Goal: Task Accomplishment & Management: Manage account settings

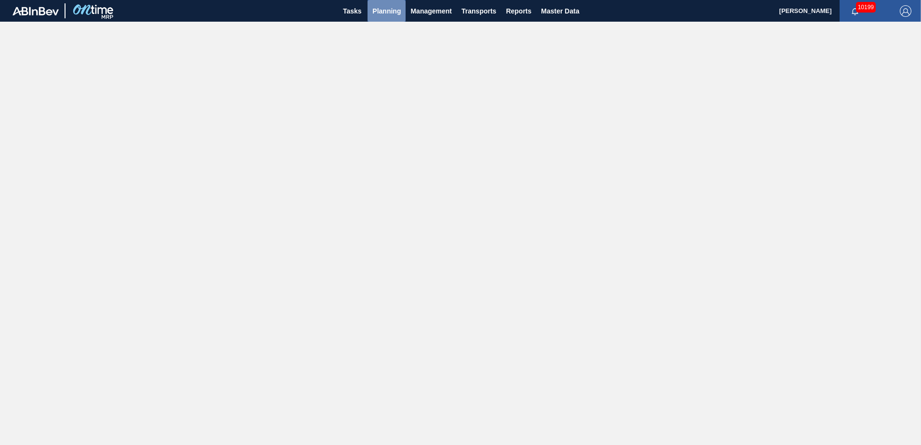
click at [381, 9] on span "Planning" at bounding box center [386, 11] width 28 height 12
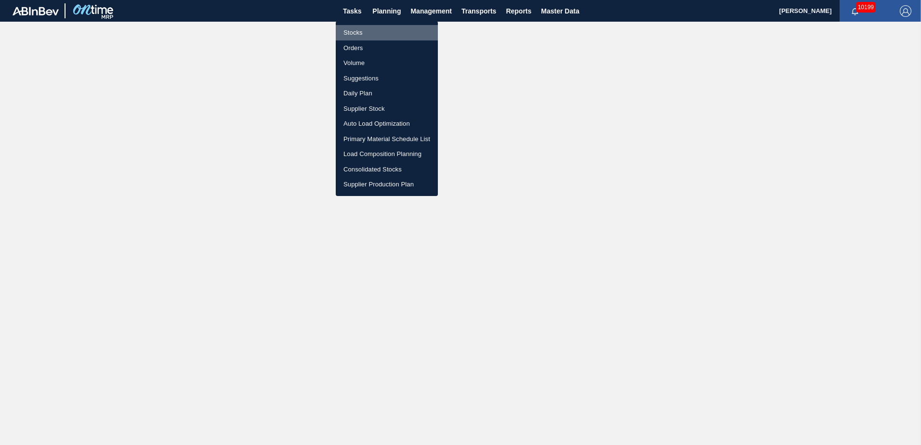
click at [351, 32] on li "Stocks" at bounding box center [387, 32] width 102 height 15
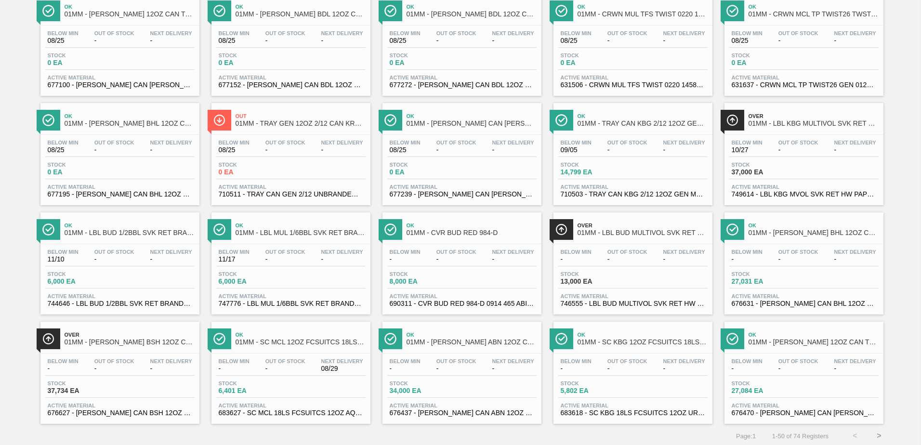
scroll to position [743, 0]
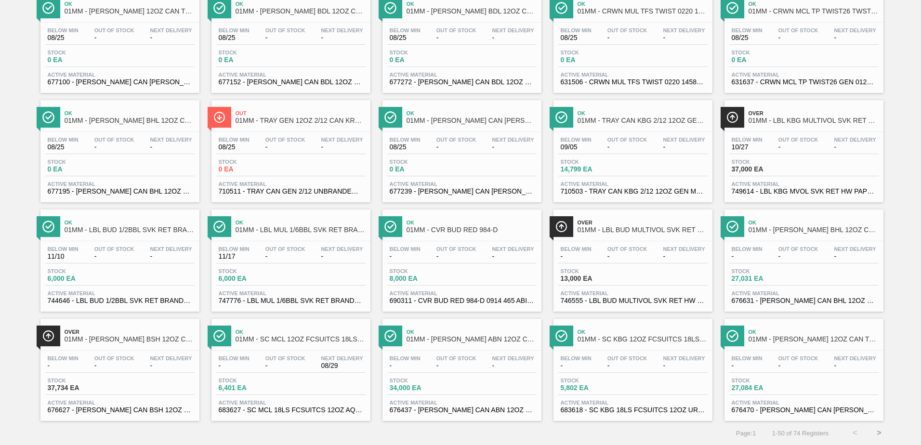
click at [602, 260] on div "Below Min - Out Of Stock - Next Delivery -" at bounding box center [632, 254] width 149 height 17
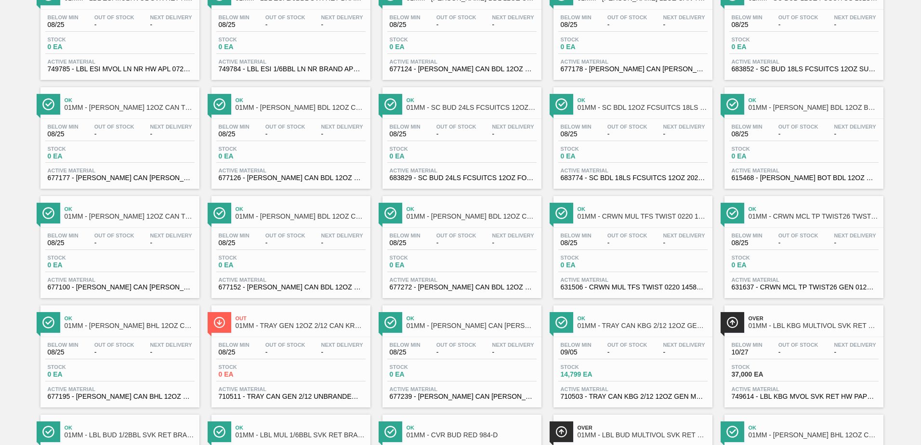
scroll to position [722, 0]
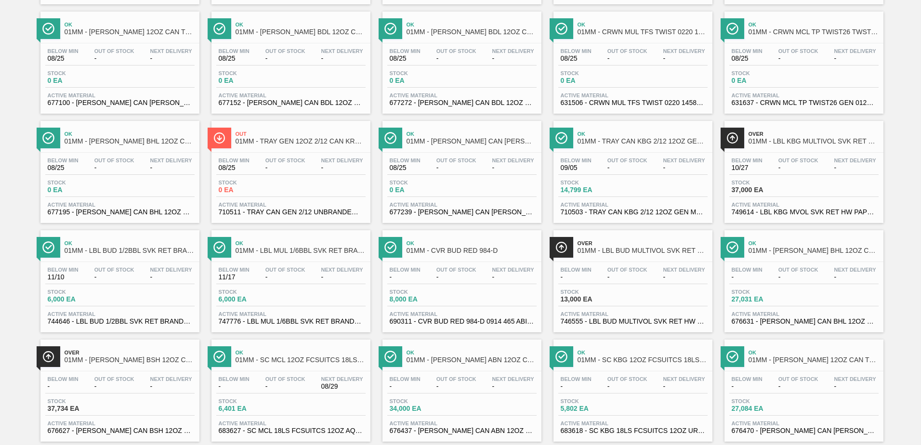
click at [786, 185] on span "Stock" at bounding box center [765, 183] width 67 height 6
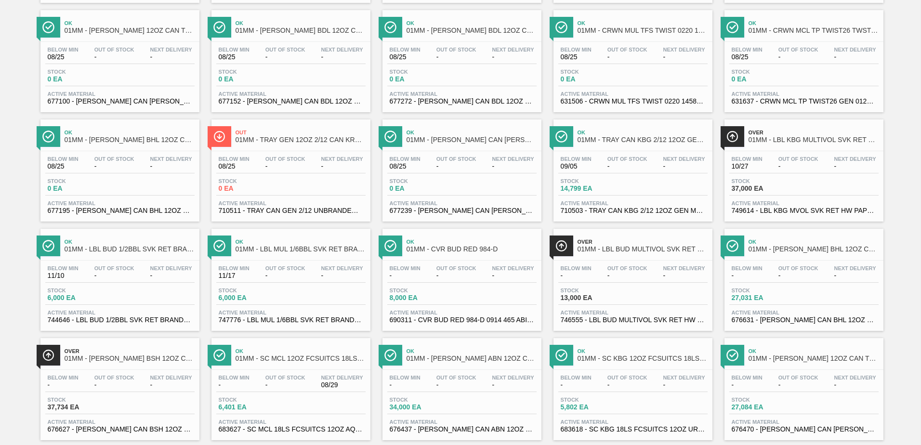
scroll to position [743, 0]
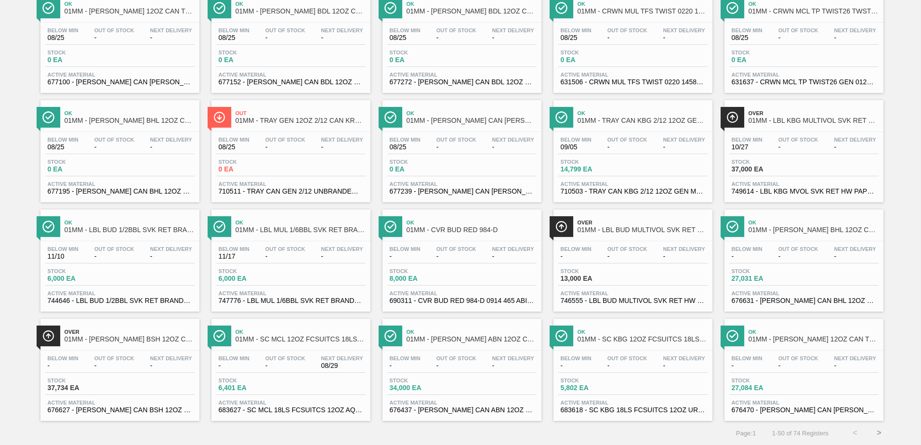
click at [878, 433] on button ">" at bounding box center [879, 433] width 24 height 24
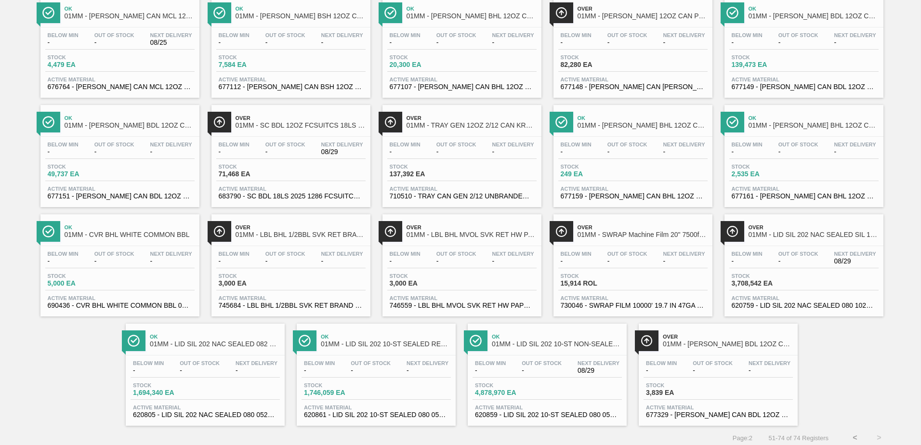
scroll to position [197, 0]
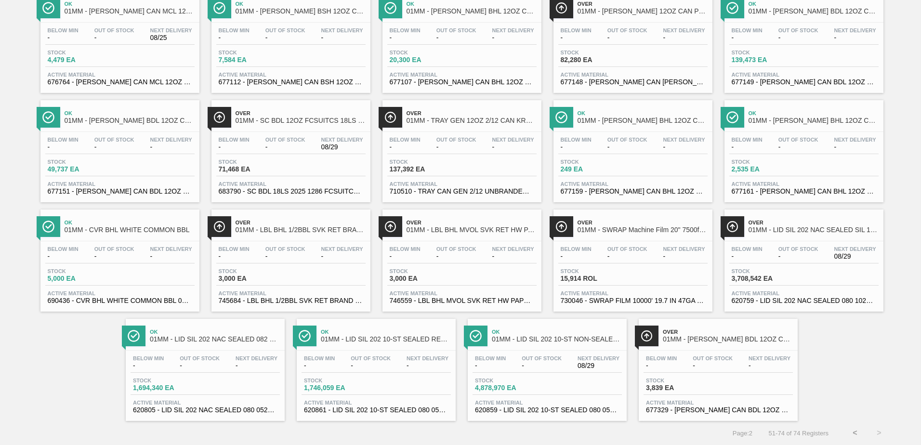
click at [443, 269] on span "Stock" at bounding box center [423, 271] width 67 height 6
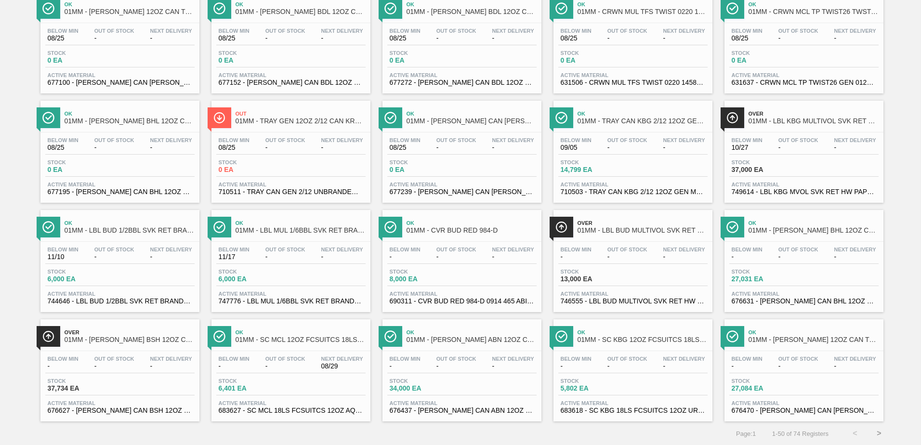
scroll to position [743, 0]
click at [877, 433] on button ">" at bounding box center [879, 433] width 24 height 24
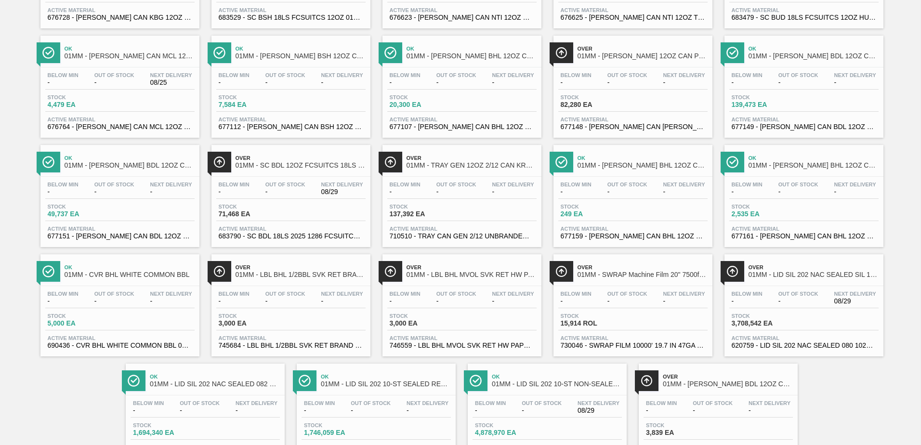
scroll to position [96, 0]
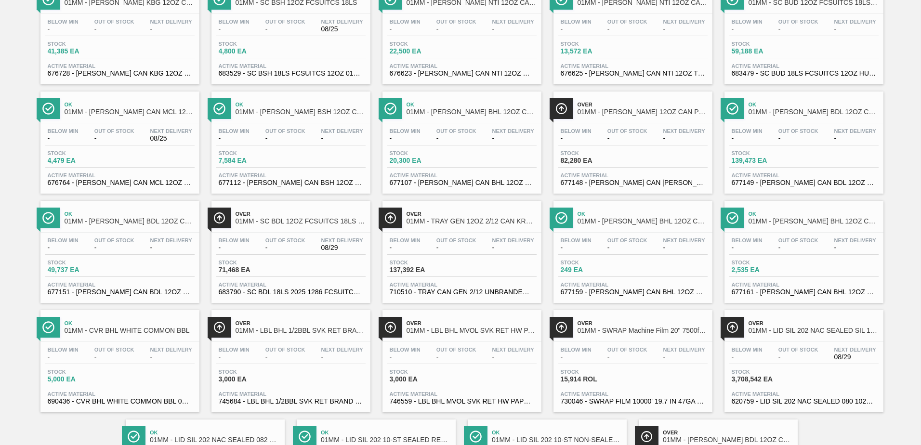
click at [619, 143] on div "Below Min - Out Of Stock - Next Delivery -" at bounding box center [632, 136] width 149 height 17
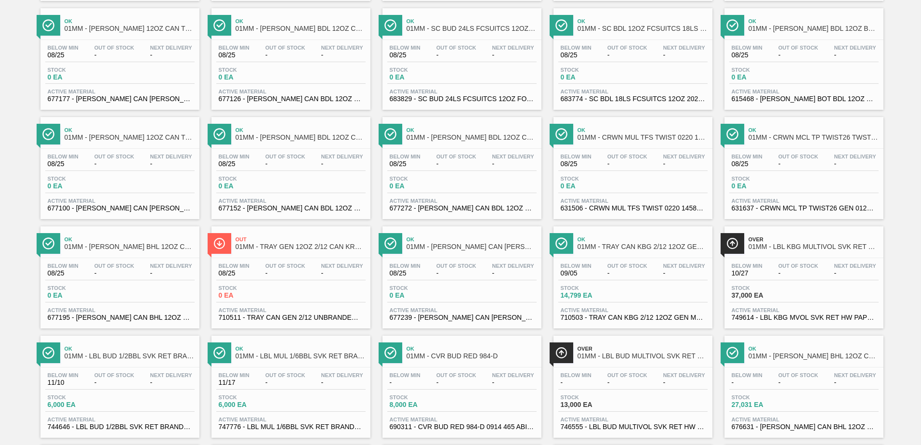
scroll to position [743, 0]
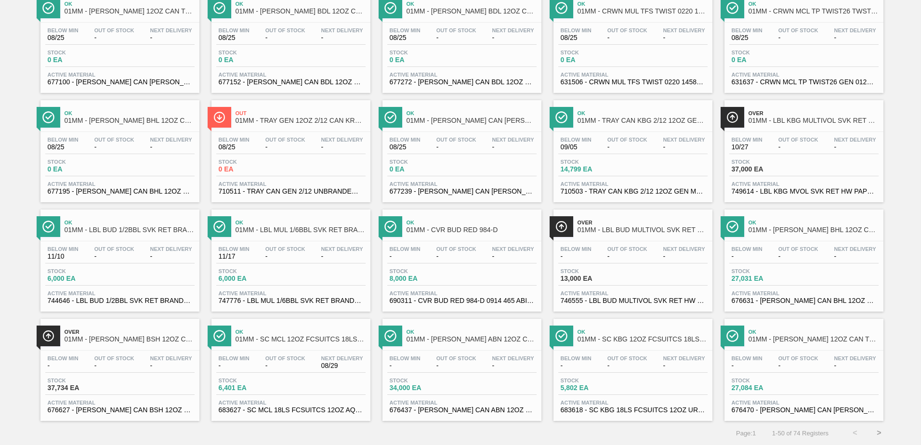
click at [874, 436] on button ">" at bounding box center [879, 433] width 24 height 24
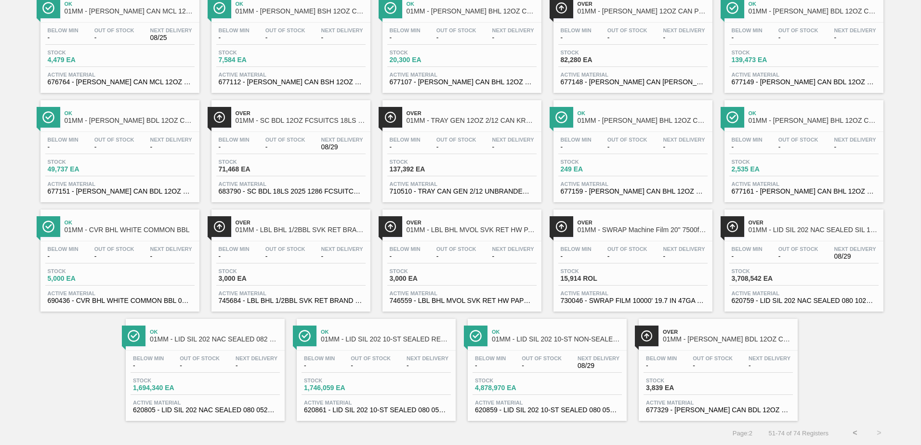
scroll to position [0, 0]
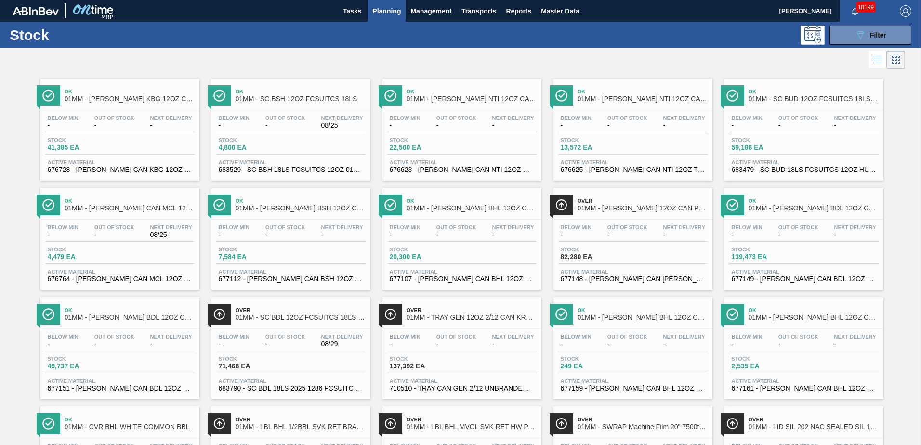
click at [235, 348] on div "Below Min - Out Of Stock - Next Delivery 08/29" at bounding box center [290, 342] width 149 height 17
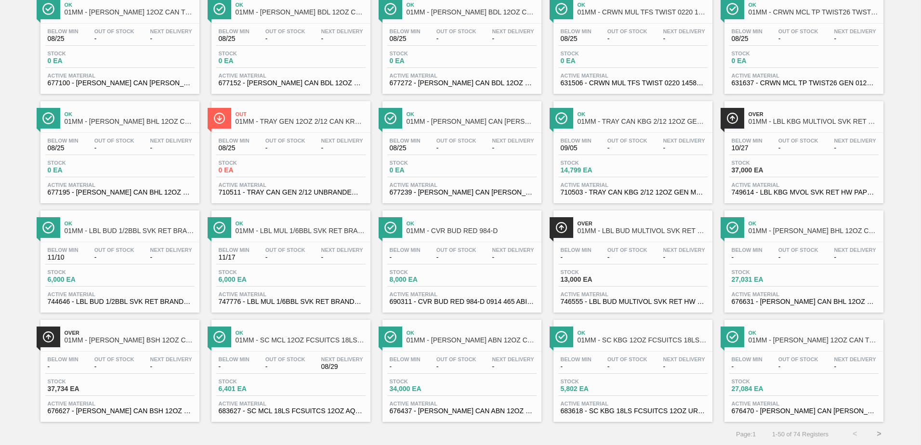
scroll to position [743, 0]
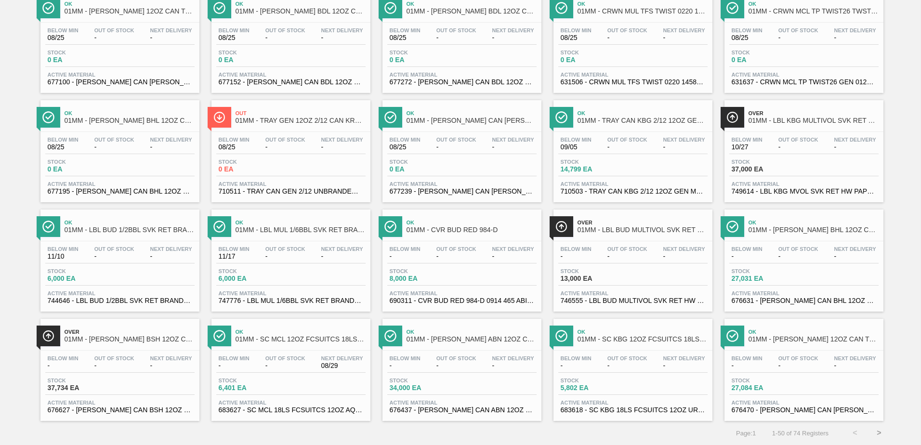
click at [878, 433] on button ">" at bounding box center [879, 433] width 24 height 24
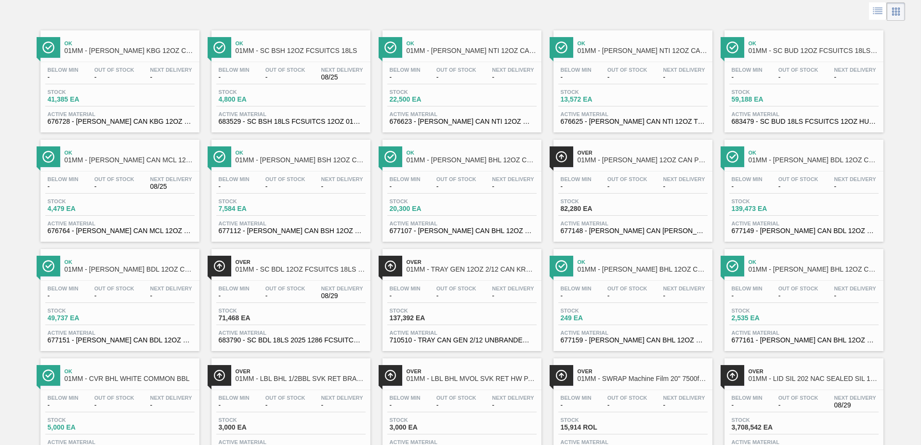
scroll to position [96, 0]
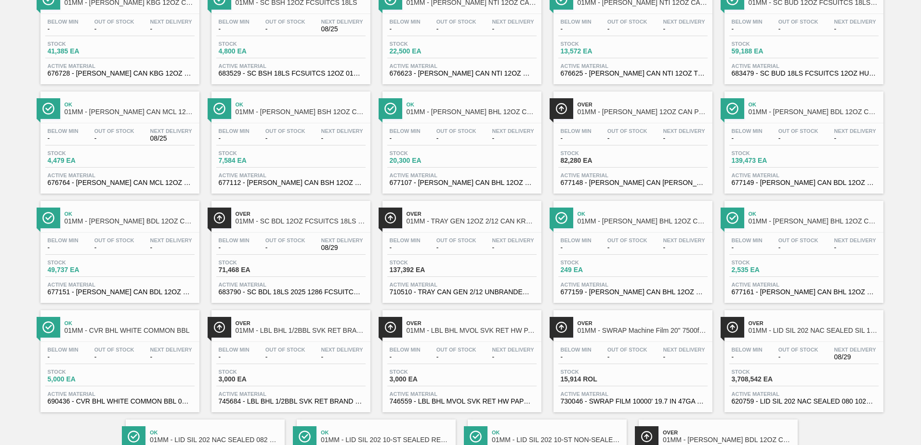
click at [291, 369] on div "Stock 3,000 EA" at bounding box center [290, 377] width 149 height 17
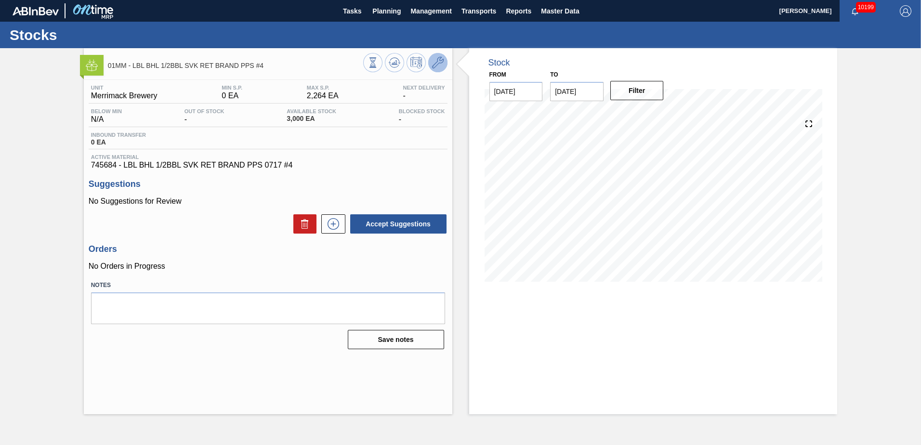
click at [435, 64] on icon at bounding box center [438, 63] width 12 height 12
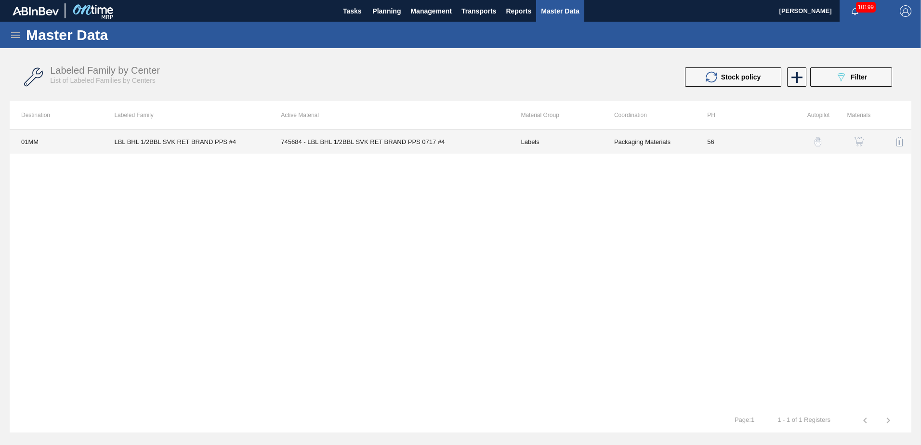
click at [381, 139] on td "745684 - LBL BHL 1/2BBL SVK RET BRAND PPS 0717 #4" at bounding box center [389, 142] width 240 height 24
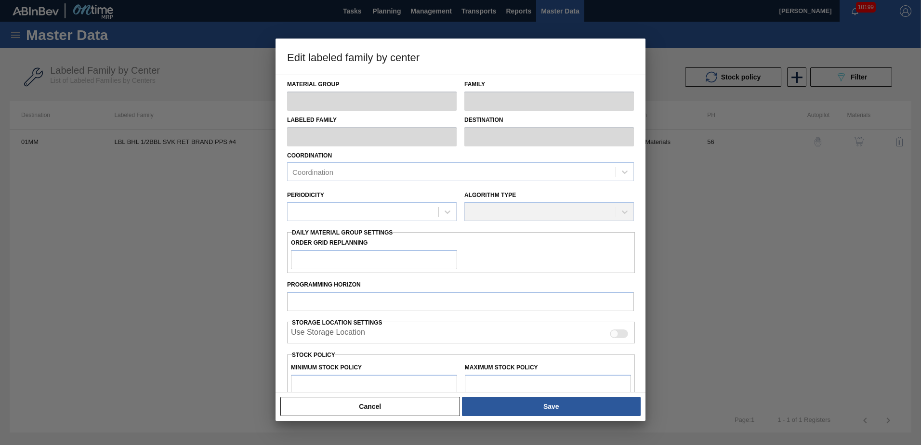
type input "Labels"
type input "Keg Labels"
type input "LBL BHL 1/2BBL SVK RET BRAND PPS #4"
type input "01MM - Merrimack Brewery"
type input "56"
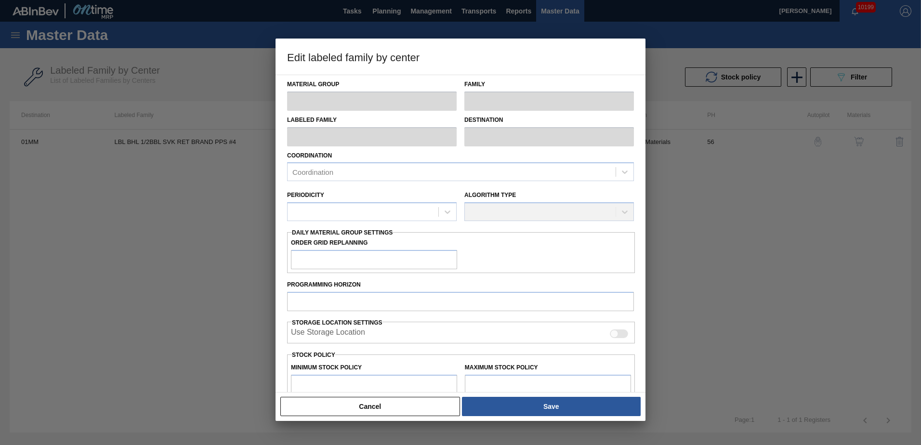
type input "0"
type input "2,264"
type input "100"
type input "2,264"
checkbox input "true"
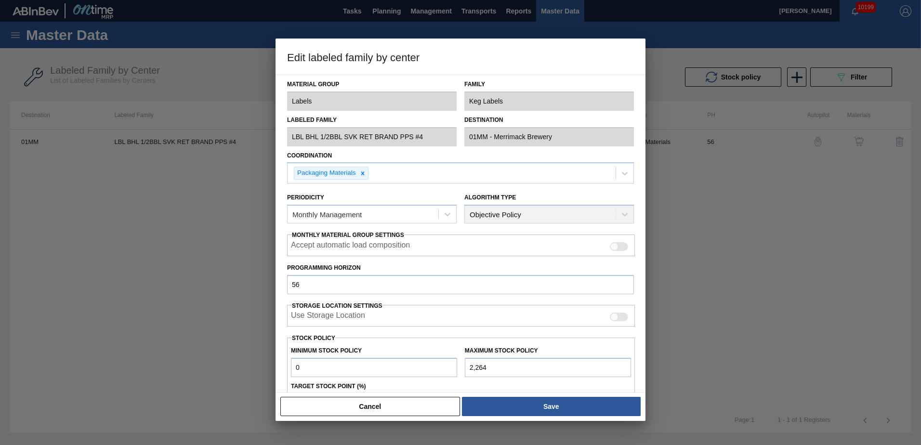
drag, startPoint x: 489, startPoint y: 366, endPoint x: 457, endPoint y: 370, distance: 32.5
click at [457, 370] on div "Minimum Stock Policy 0 Maximum Stock Policy 2,264" at bounding box center [461, 359] width 348 height 36
type input "3"
type input "30"
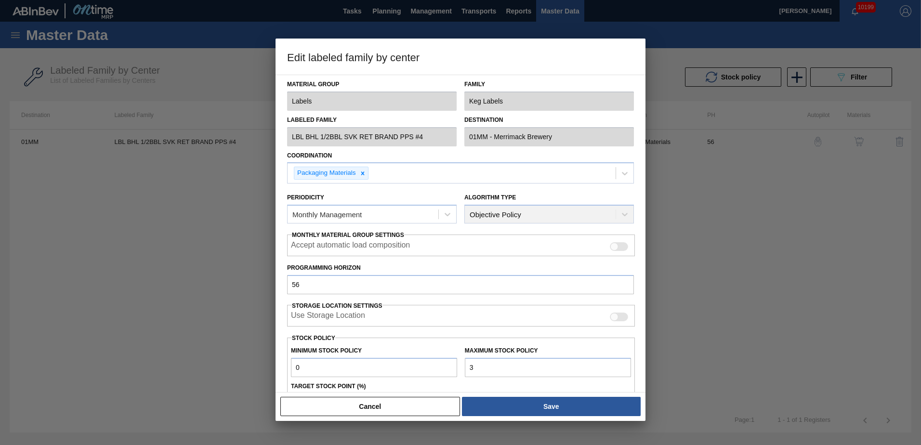
type input "30"
type input "300"
type input "3,000"
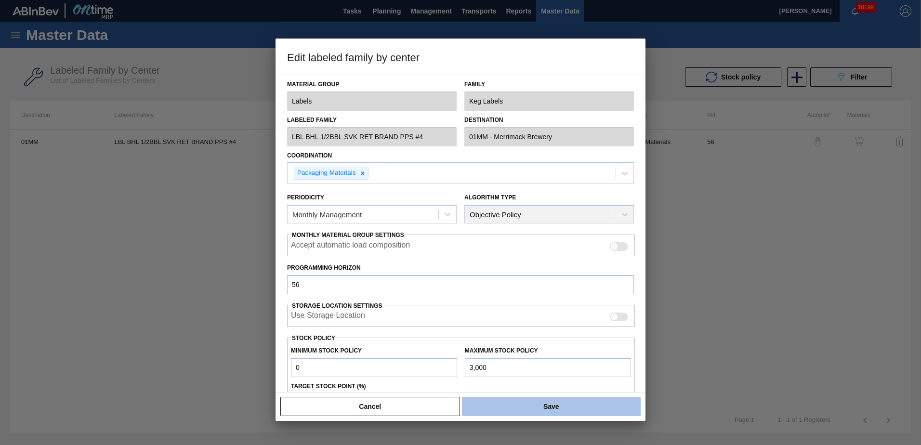
type input "3,000"
click at [554, 405] on button "Save" at bounding box center [551, 406] width 179 height 19
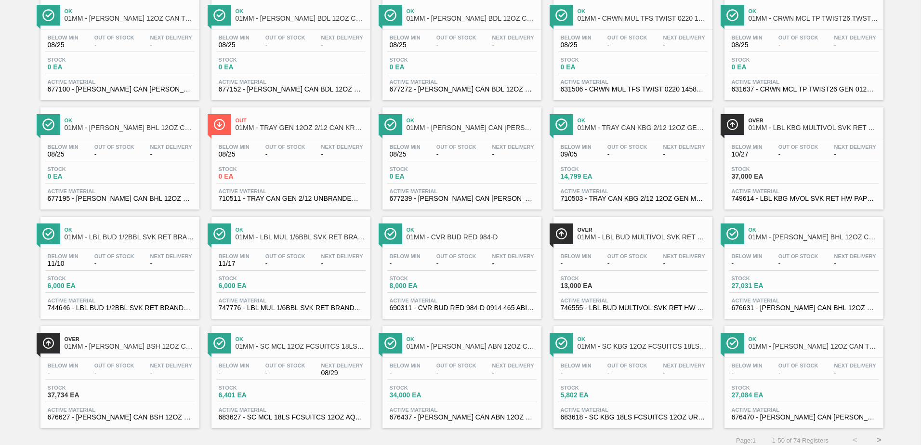
scroll to position [743, 0]
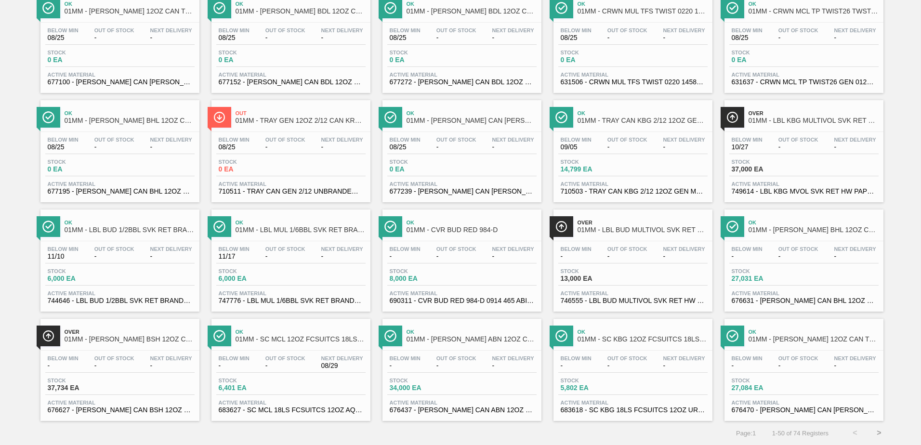
click at [634, 275] on div "Stock 13,000 EA" at bounding box center [632, 276] width 149 height 17
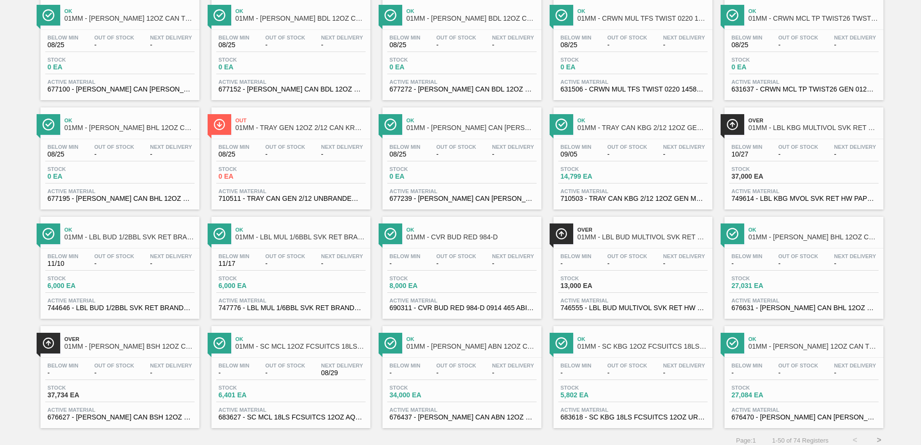
scroll to position [743, 0]
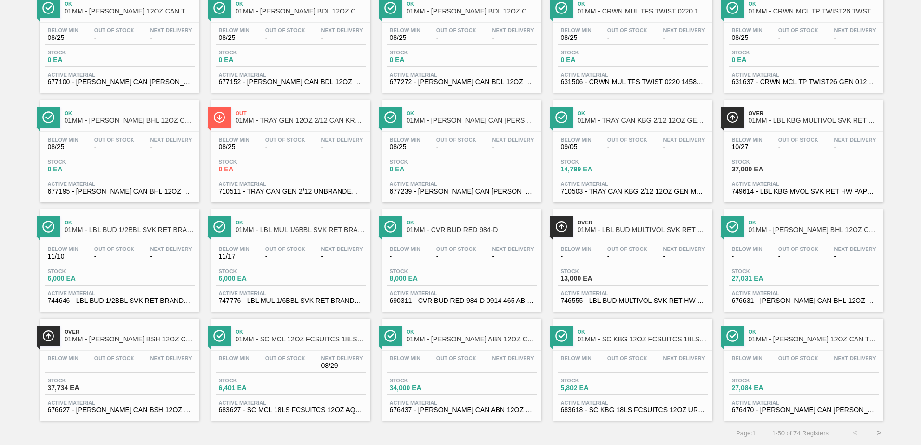
click at [875, 429] on button ">" at bounding box center [879, 433] width 24 height 24
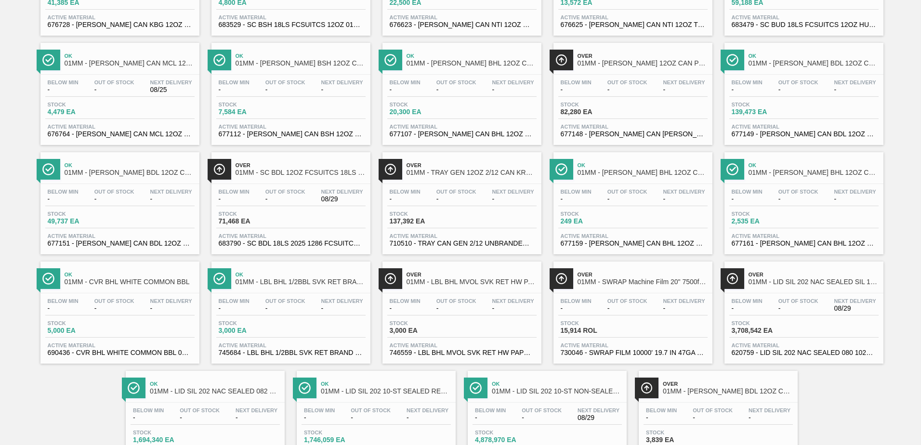
scroll to position [197, 0]
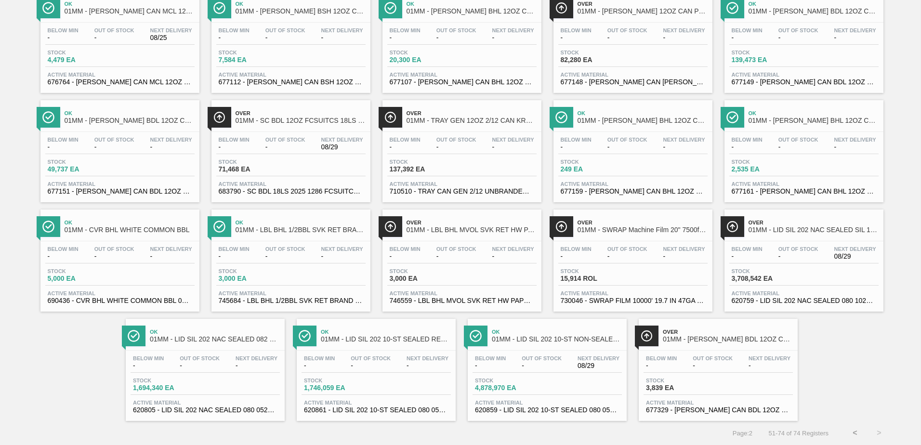
click at [801, 275] on div "Stock 3,708,542 EA" at bounding box center [803, 276] width 149 height 17
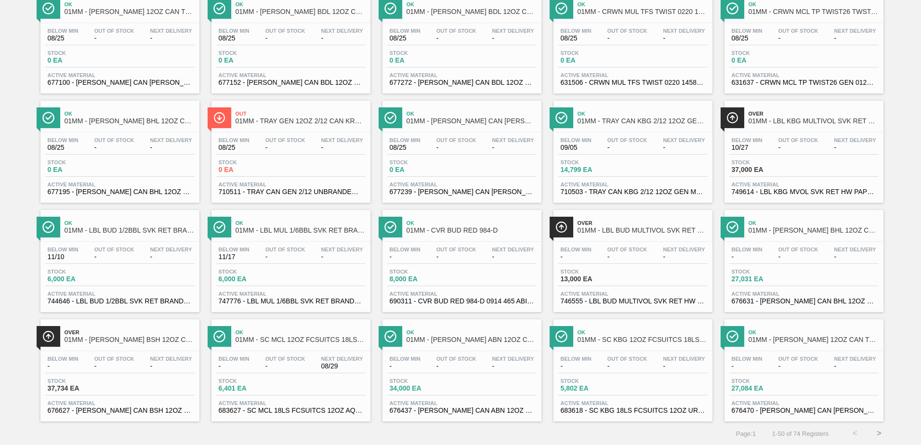
scroll to position [743, 0]
click at [878, 432] on button ">" at bounding box center [879, 433] width 24 height 24
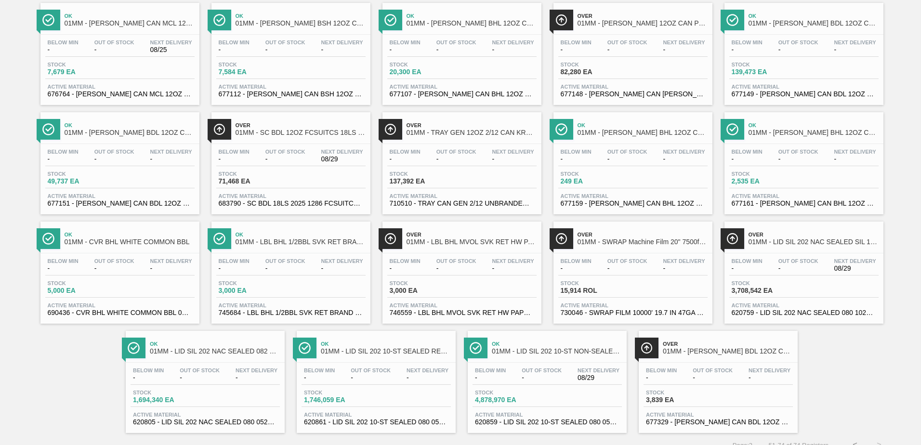
scroll to position [197, 0]
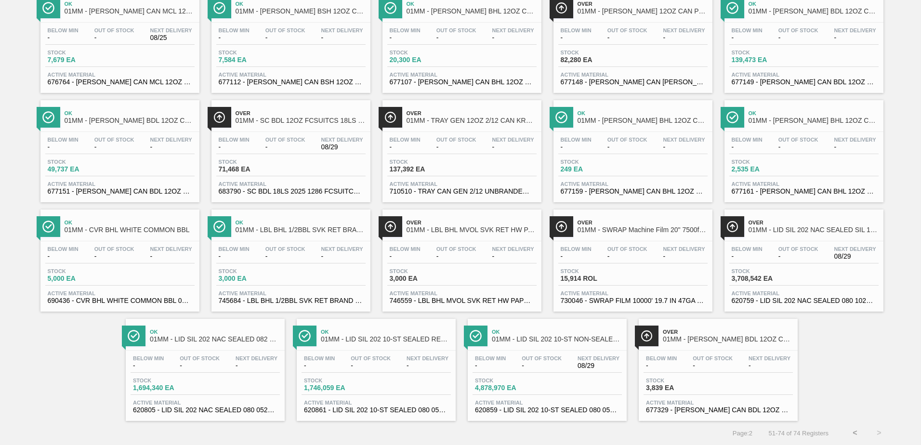
click at [720, 371] on div "Below Min - Out Of Stock - Next Delivery -" at bounding box center [717, 363] width 149 height 17
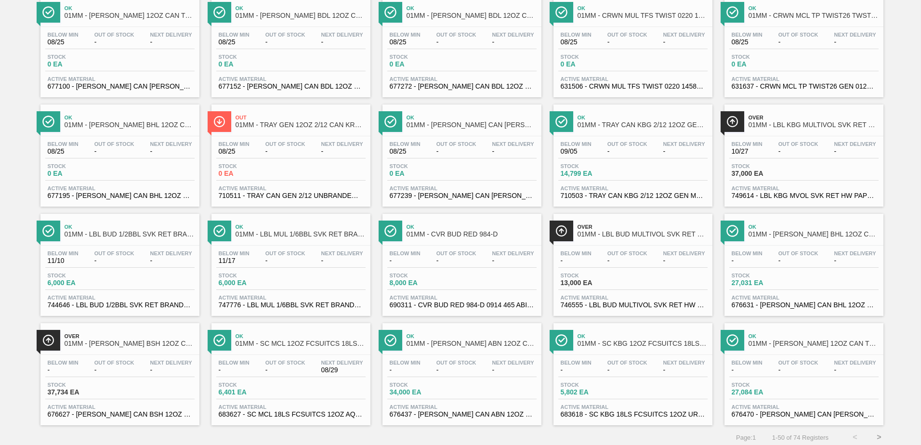
scroll to position [743, 0]
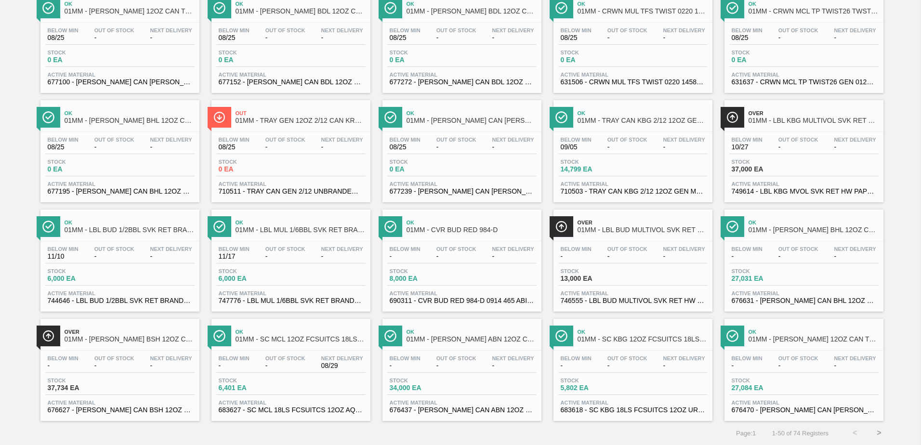
click at [105, 381] on span "Stock" at bounding box center [81, 381] width 67 height 6
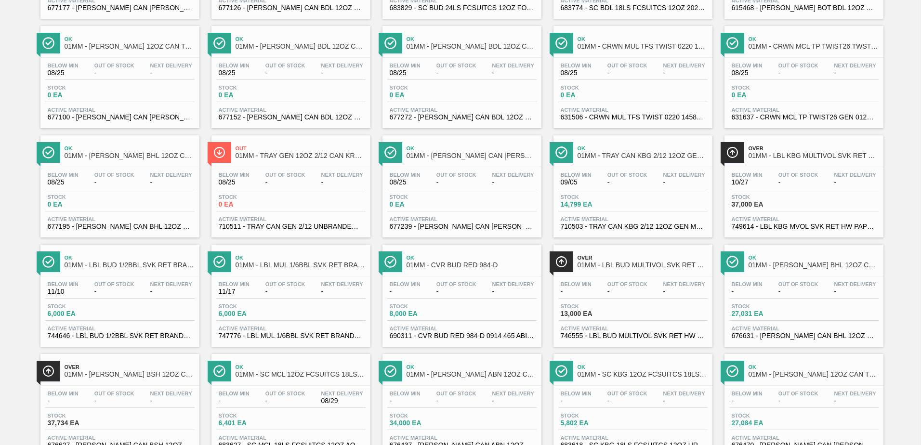
scroll to position [743, 0]
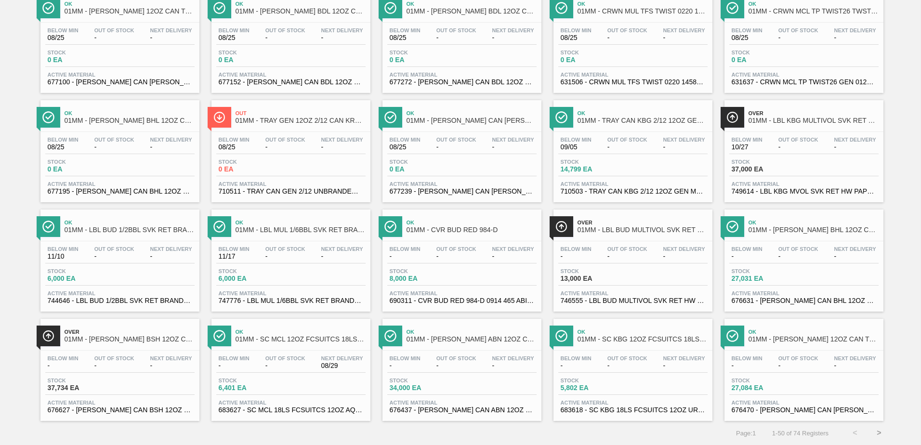
click at [875, 434] on button ">" at bounding box center [879, 433] width 24 height 24
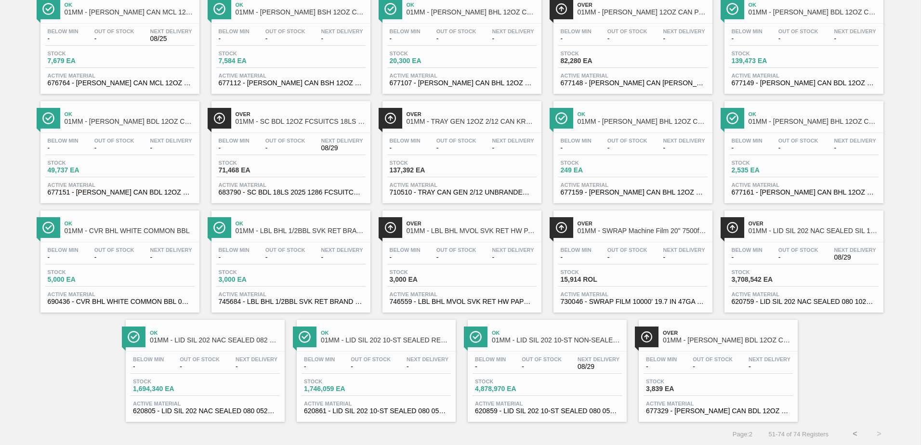
scroll to position [197, 0]
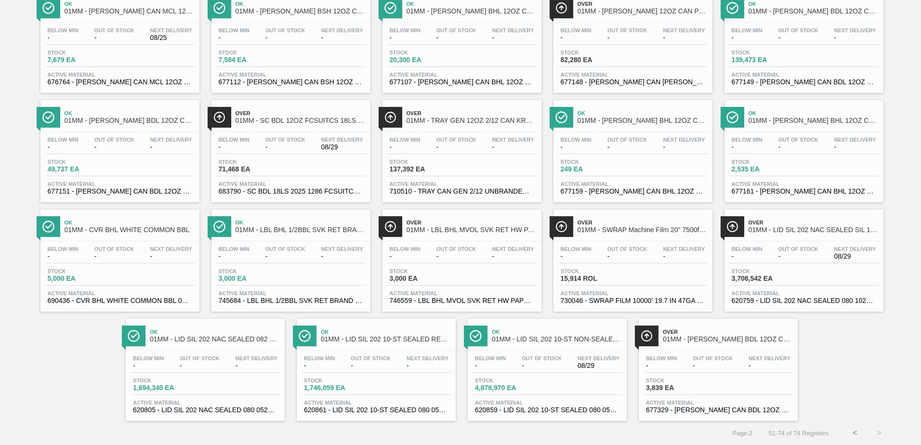
click at [444, 274] on span "Stock" at bounding box center [423, 271] width 67 height 6
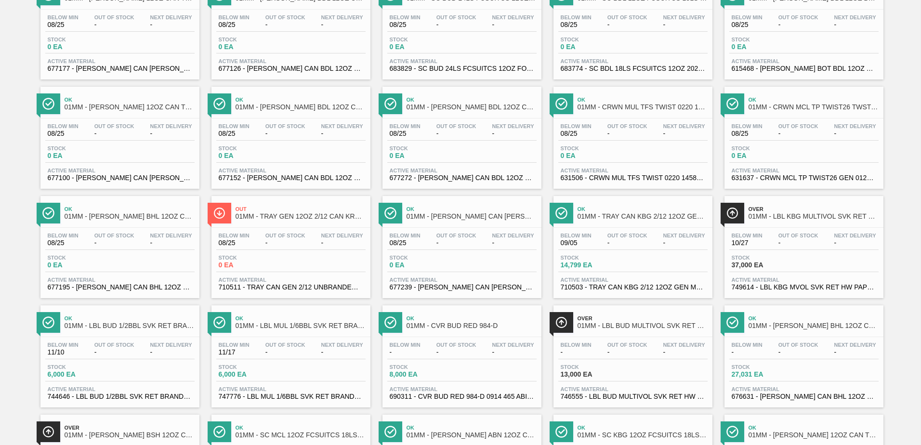
scroll to position [743, 0]
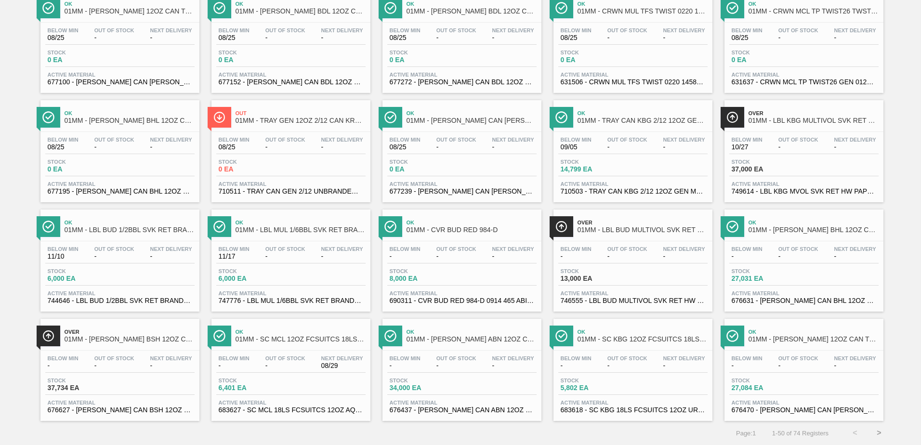
click at [874, 428] on button ">" at bounding box center [879, 433] width 24 height 24
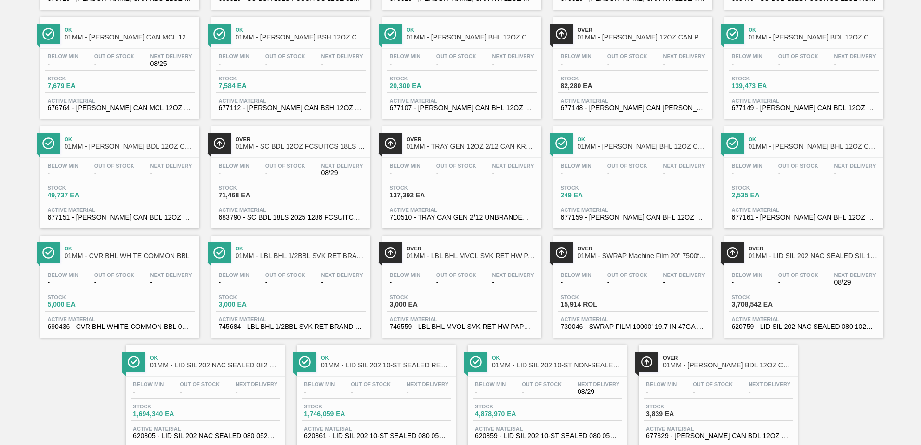
scroll to position [193, 0]
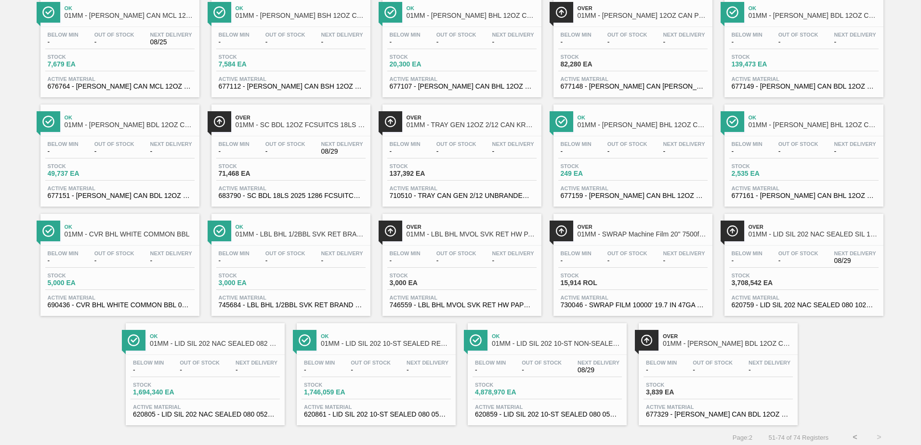
click at [706, 389] on span "3,839 EA" at bounding box center [679, 392] width 67 height 7
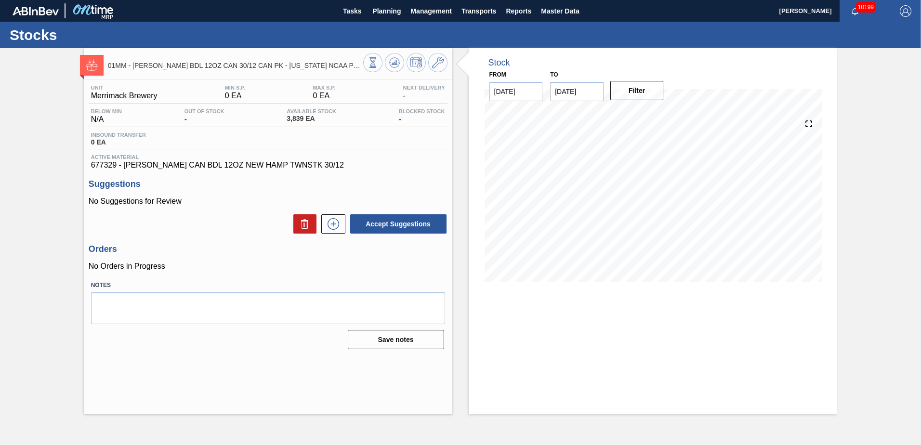
click at [730, 79] on div "Stock From 08/25/2025 to 09/08/2025 Filter" at bounding box center [653, 172] width 368 height 248
